Goal: Information Seeking & Learning: Check status

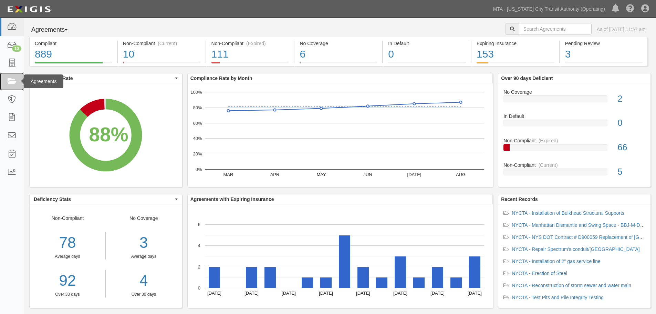
click at [20, 86] on link at bounding box center [12, 81] width 24 height 18
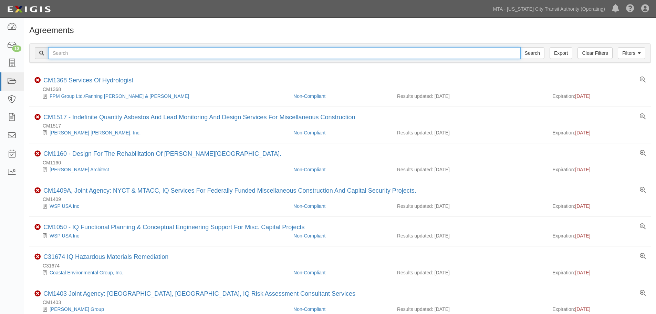
click at [247, 47] on input "text" at bounding box center [284, 53] width 473 height 12
paste input "71667"
type input "71667"
click at [521, 47] on input "Search" at bounding box center [533, 53] width 24 height 12
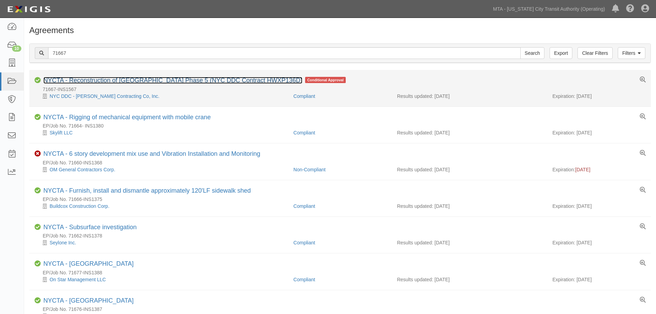
click at [205, 81] on link "NYCTA - Reconstruction of [GEOGRAPHIC_DATA] Phase 5 (NYC DDC Contract HWXP136D)" at bounding box center [172, 80] width 259 height 7
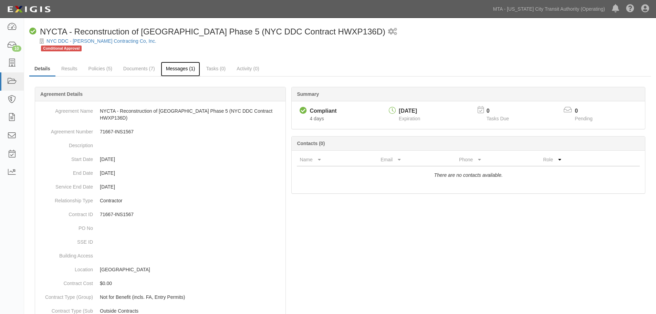
click at [191, 71] on link "Messages (1)" at bounding box center [181, 69] width 40 height 15
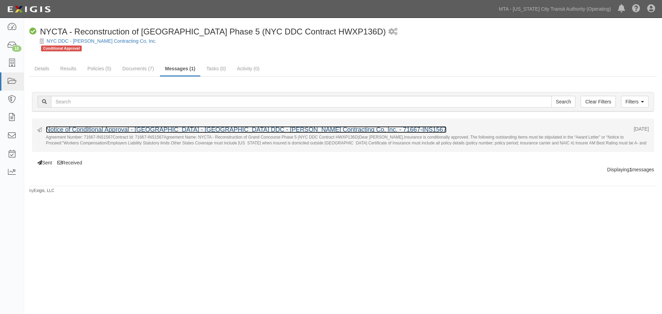
click at [112, 130] on link "Notice of Conditional Approval - [GEOGRAPHIC_DATA] - [GEOGRAPHIC_DATA] DDC - [P…" at bounding box center [246, 129] width 400 height 7
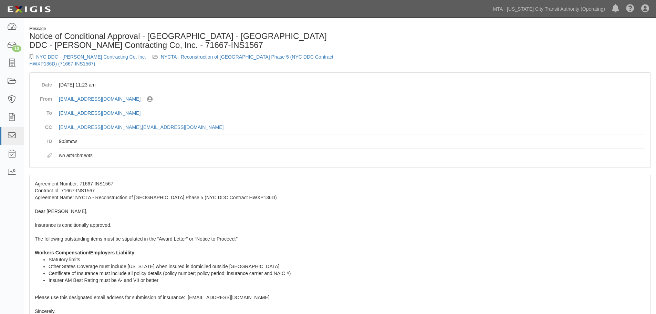
click at [121, 200] on div "Agreement Number: 71667-INS1567 Contract Id: 71667-INS1567 Agreement Name: NYCT…" at bounding box center [340, 268] width 621 height 187
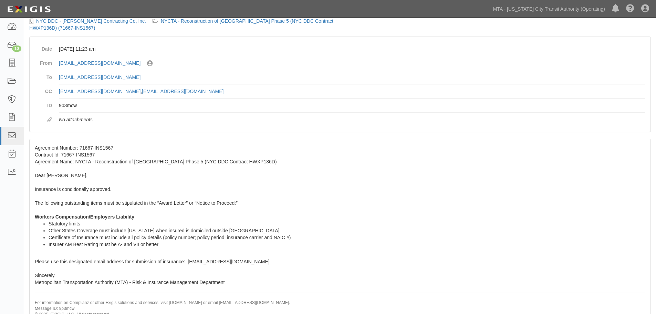
scroll to position [65, 0]
